Goal: Transaction & Acquisition: Purchase product/service

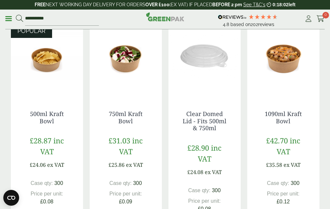
scroll to position [151, 0]
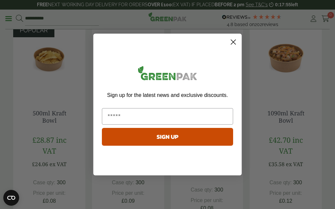
click at [236, 42] on circle "Close dialog" at bounding box center [233, 42] width 11 height 11
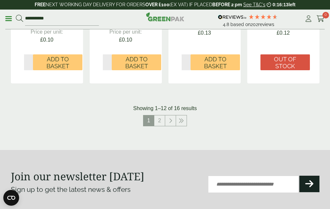
scroll to position [808, 0]
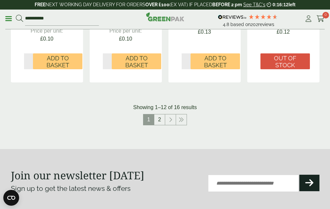
click at [161, 119] on link "2" at bounding box center [159, 119] width 11 height 11
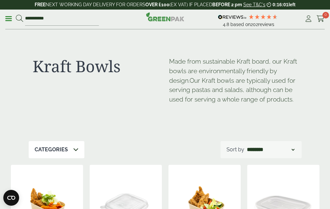
click at [10, 20] on link "Menu" at bounding box center [8, 18] width 7 height 7
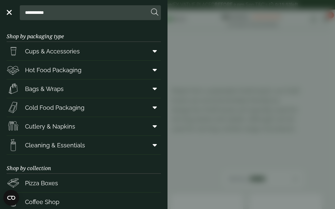
click at [109, 72] on link "Hot Food Packaging" at bounding box center [84, 70] width 154 height 18
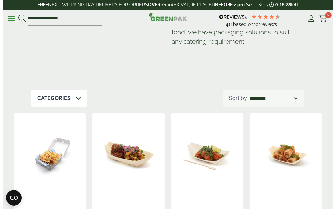
scroll to position [93, 0]
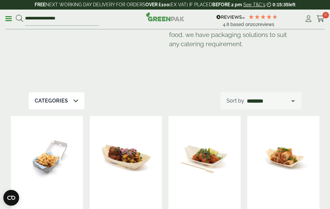
click at [8, 20] on link "Menu" at bounding box center [8, 18] width 7 height 7
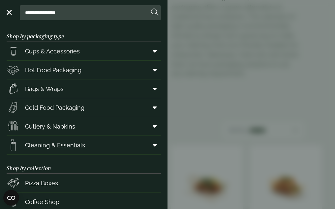
click at [87, 108] on link "Cold Food Packaging" at bounding box center [84, 107] width 154 height 18
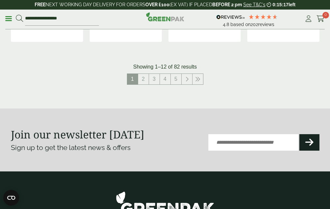
scroll to position [878, 0]
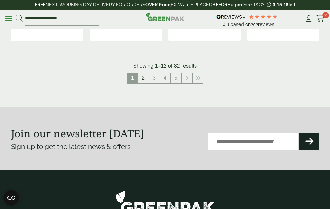
click at [143, 80] on link "2" at bounding box center [143, 78] width 11 height 11
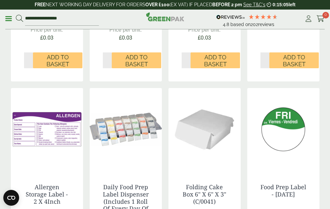
scroll to position [326, 0]
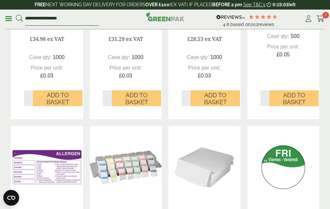
click at [76, 20] on input "**********" at bounding box center [62, 19] width 74 height 14
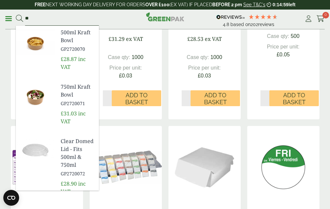
type input "*"
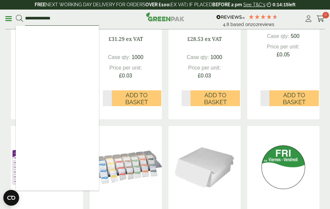
type input "**********"
click at [16, 14] on button at bounding box center [19, 18] width 7 height 9
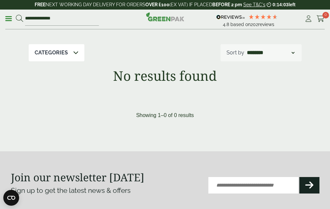
scroll to position [66, 0]
